Goal: Information Seeking & Learning: Learn about a topic

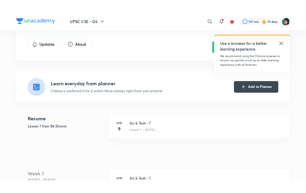
scroll to position [106, 0]
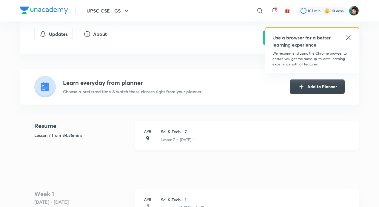
click at [196, 131] on h3 "Sci & Tech - 7" at bounding box center [256, 131] width 191 height 6
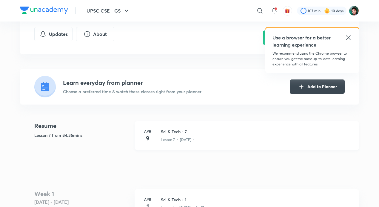
click at [196, 131] on h3 "Sci & Tech - 7" at bounding box center [256, 131] width 191 height 6
click at [197, 131] on h3 "Sci & Tech - 7" at bounding box center [256, 131] width 191 height 6
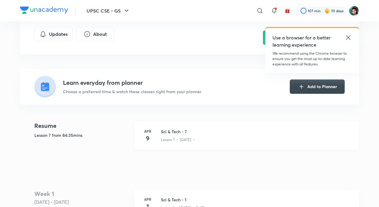
click at [197, 131] on h3 "Sci & Tech - 7" at bounding box center [256, 131] width 191 height 6
click at [200, 135] on div "Lesson 7 • [DATE] •" at bounding box center [256, 139] width 191 height 8
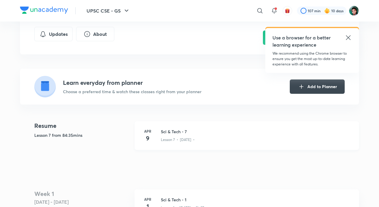
click at [200, 135] on div "Lesson 7 • [DATE] •" at bounding box center [256, 139] width 191 height 8
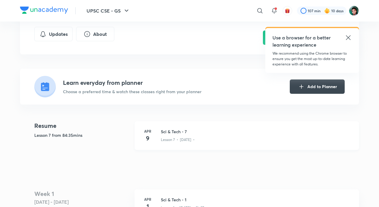
click at [179, 138] on p "Lesson 7 • [DATE] •" at bounding box center [178, 139] width 34 height 5
click at [349, 33] on div "Use a browser for a better learning experience We recommend using the Chrome br…" at bounding box center [312, 50] width 94 height 45
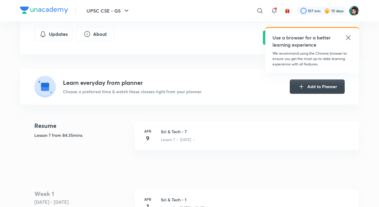
click at [347, 34] on icon at bounding box center [348, 37] width 7 height 7
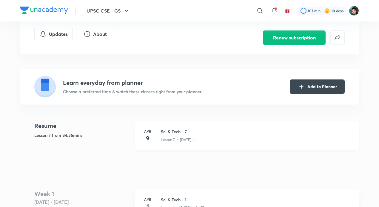
click at [147, 144] on div "[DATE] Sci & Tech - 7 Lesson 7 • [DATE] •" at bounding box center [247, 135] width 224 height 29
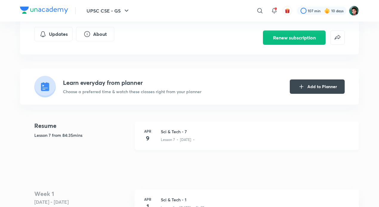
click at [147, 144] on div "[DATE] Sci & Tech - 7 Lesson 7 • [DATE] •" at bounding box center [247, 135] width 224 height 29
drag, startPoint x: 147, startPoint y: 144, endPoint x: 200, endPoint y: 161, distance: 55.8
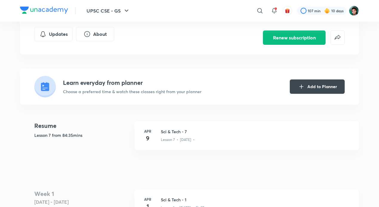
click at [201, 142] on div "[DATE] Sci & Tech - 7 Lesson 7 • [DATE] •" at bounding box center [247, 135] width 224 height 29
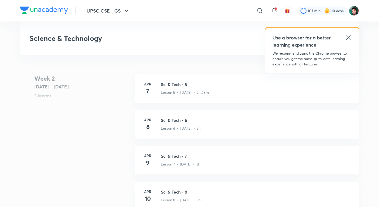
scroll to position [396, 0]
click at [201, 158] on h3 "Sci & Tech - 7" at bounding box center [256, 156] width 191 height 6
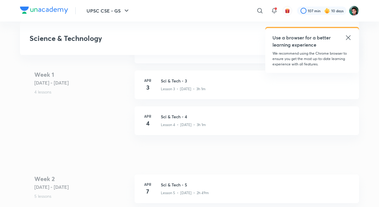
scroll to position [364, 0]
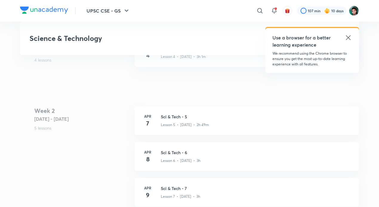
click at [234, 193] on div "Lesson 7 • [DATE] • 3h" at bounding box center [256, 195] width 191 height 8
